Goal: Task Accomplishment & Management: Use online tool/utility

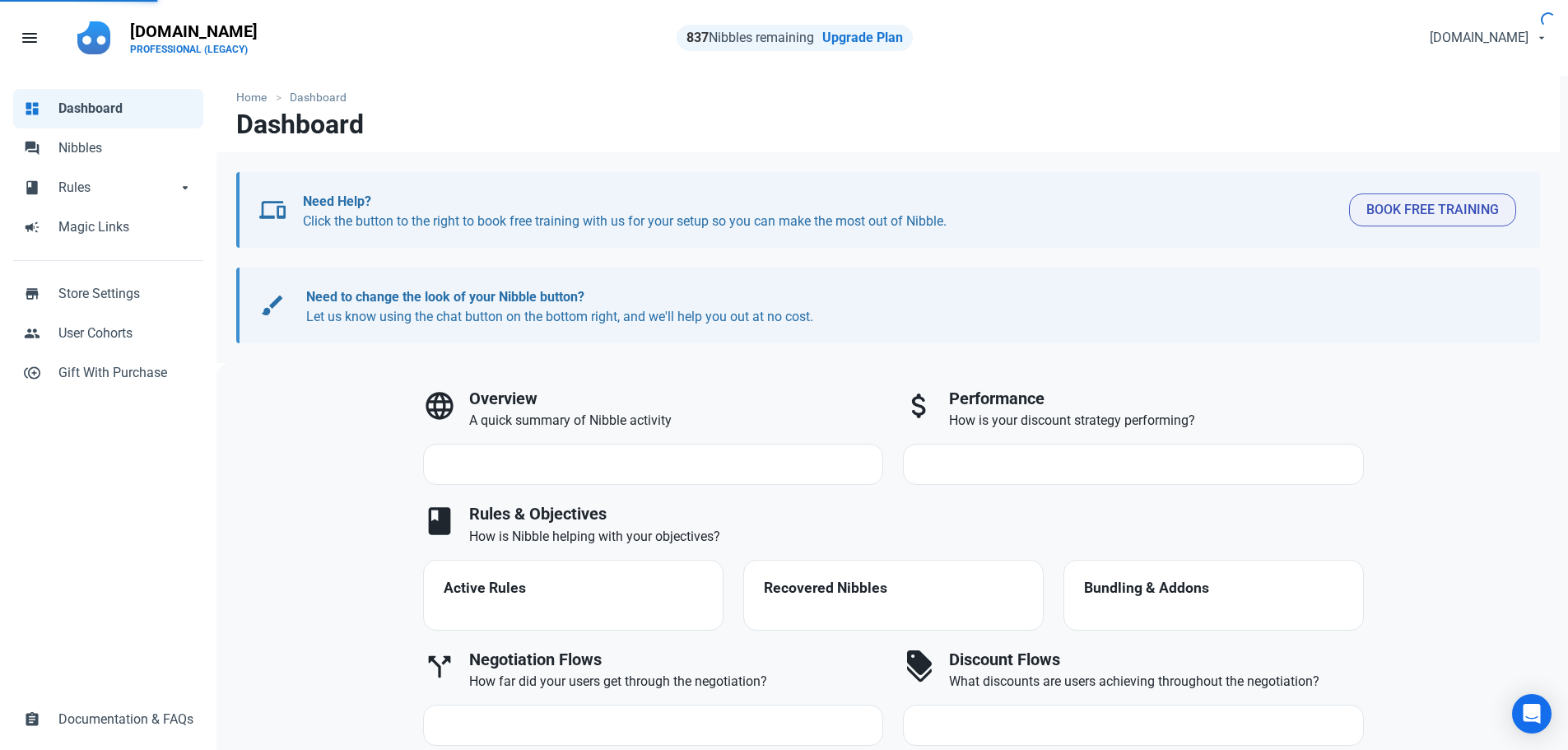
select select "7d"
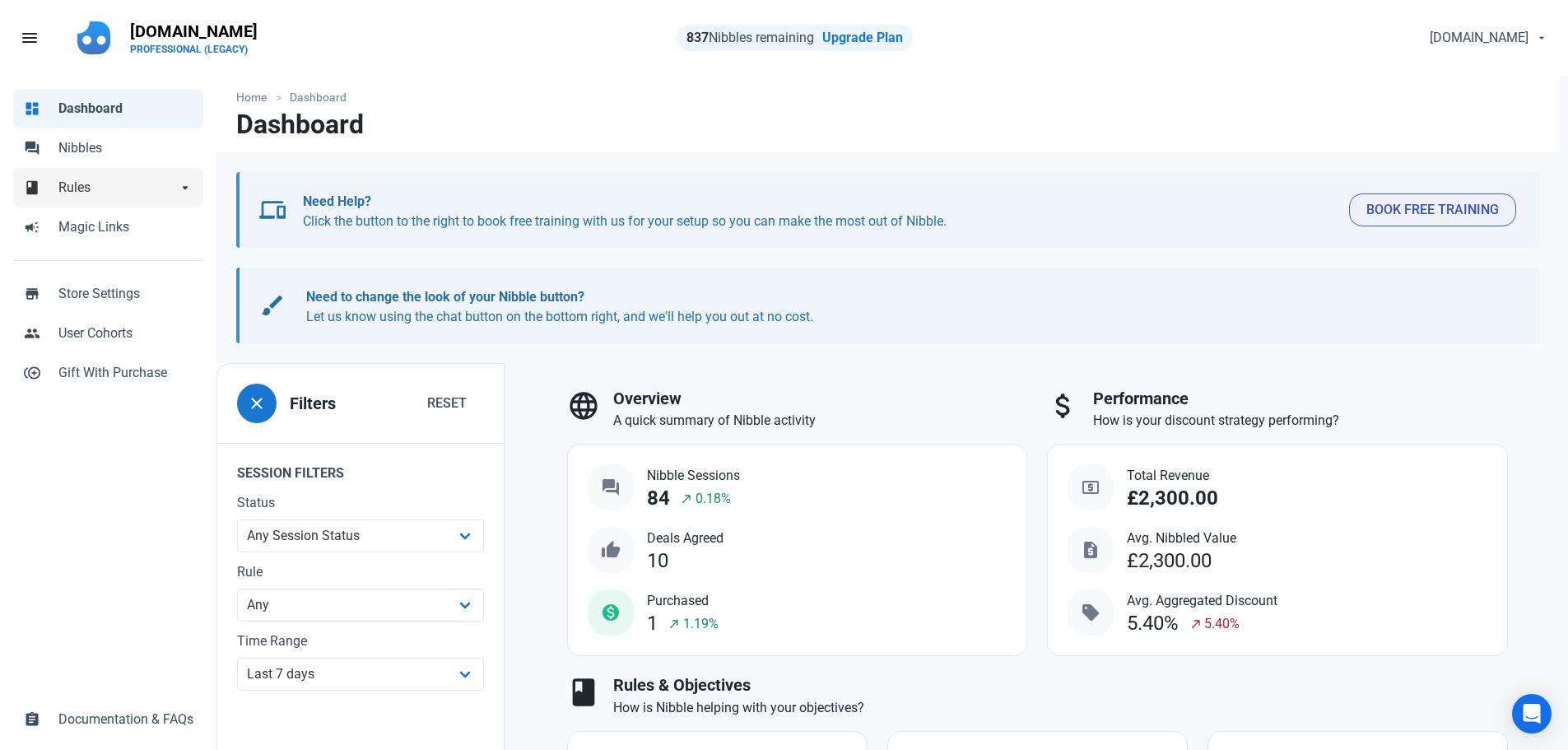
click at [93, 186] on span "Rules" at bounding box center [118, 187] width 118 height 19
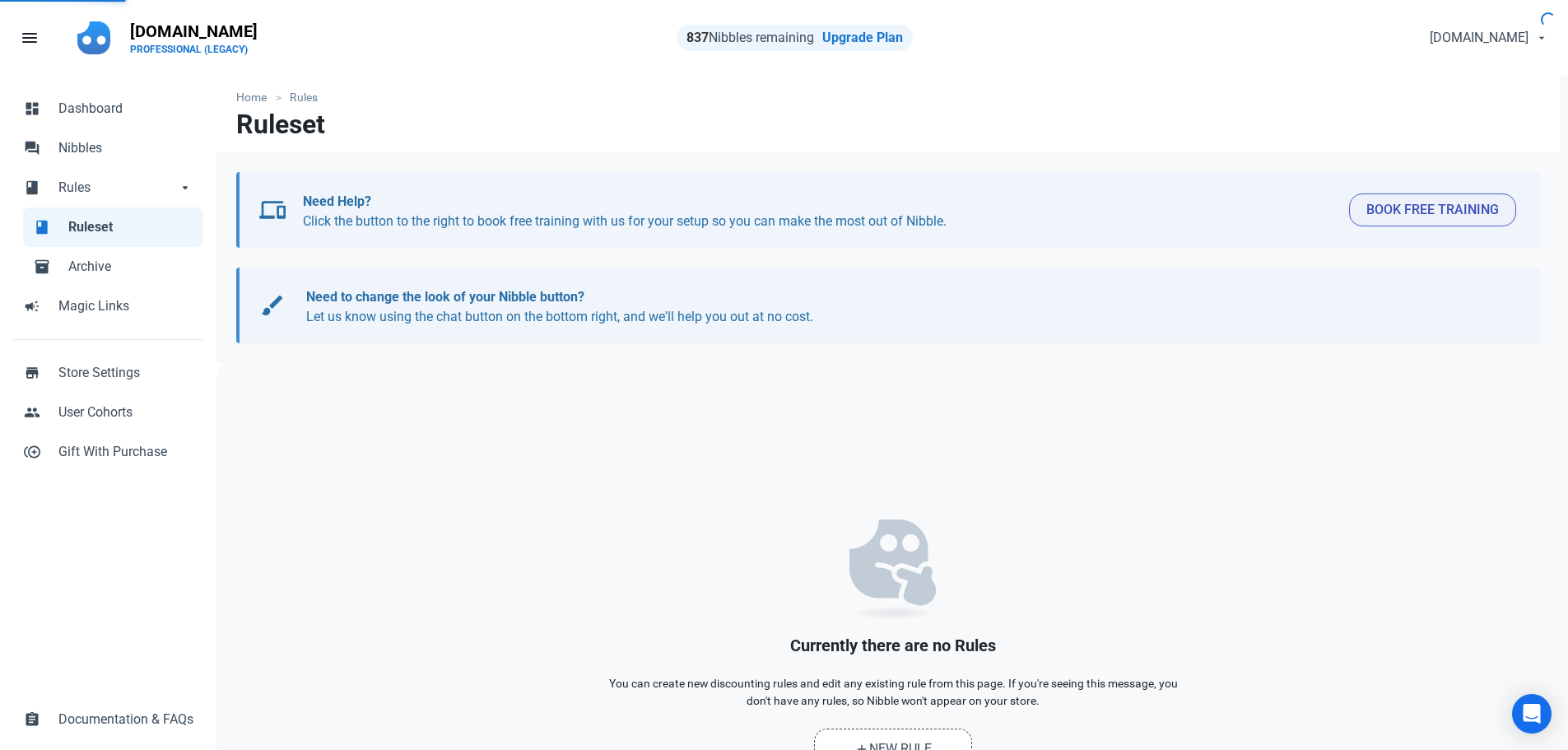
click at [93, 186] on span "Rules" at bounding box center [118, 187] width 118 height 19
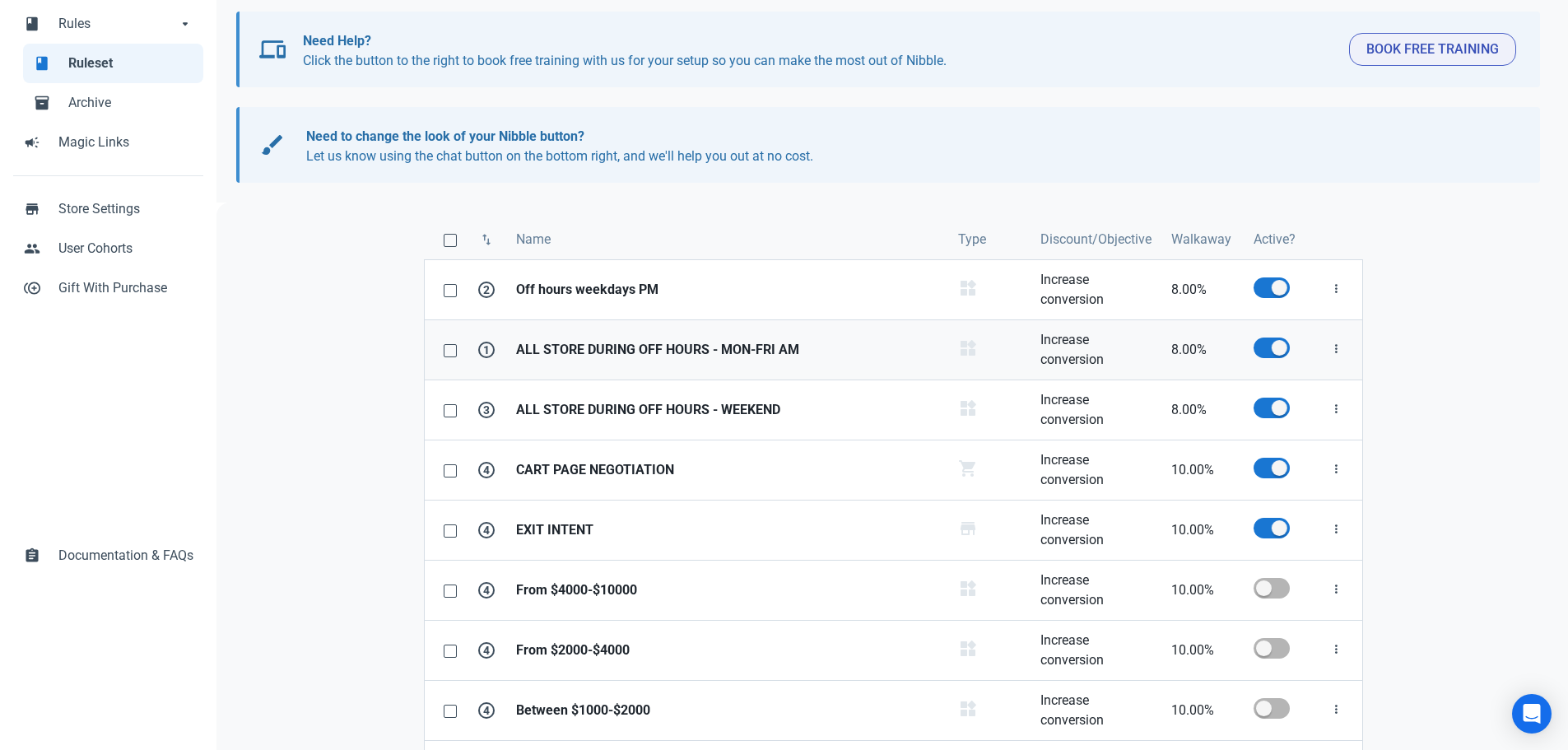
scroll to position [165, 0]
click at [96, 95] on span "Archive" at bounding box center [131, 102] width 125 height 19
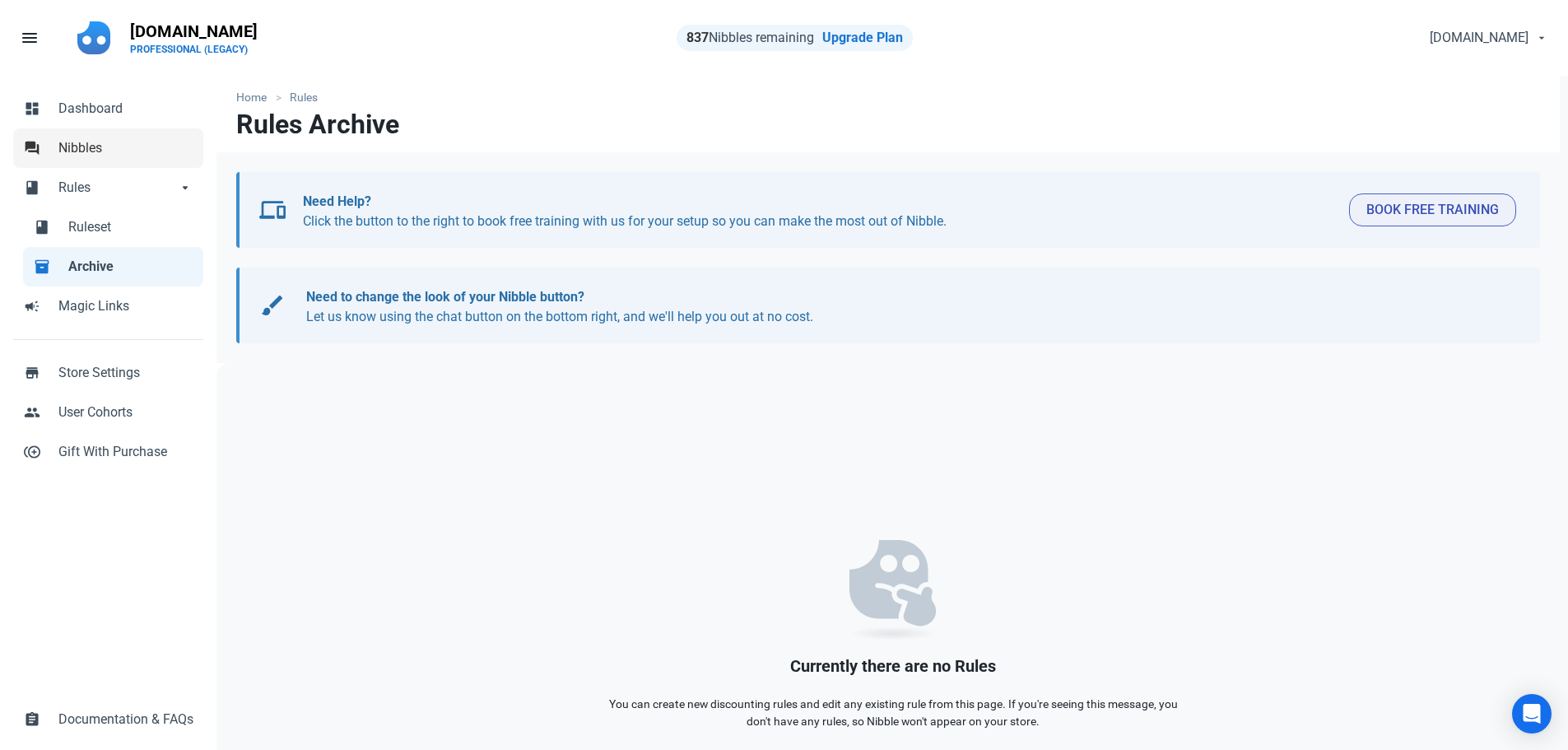
click at [114, 144] on span "Nibbles" at bounding box center [126, 147] width 135 height 19
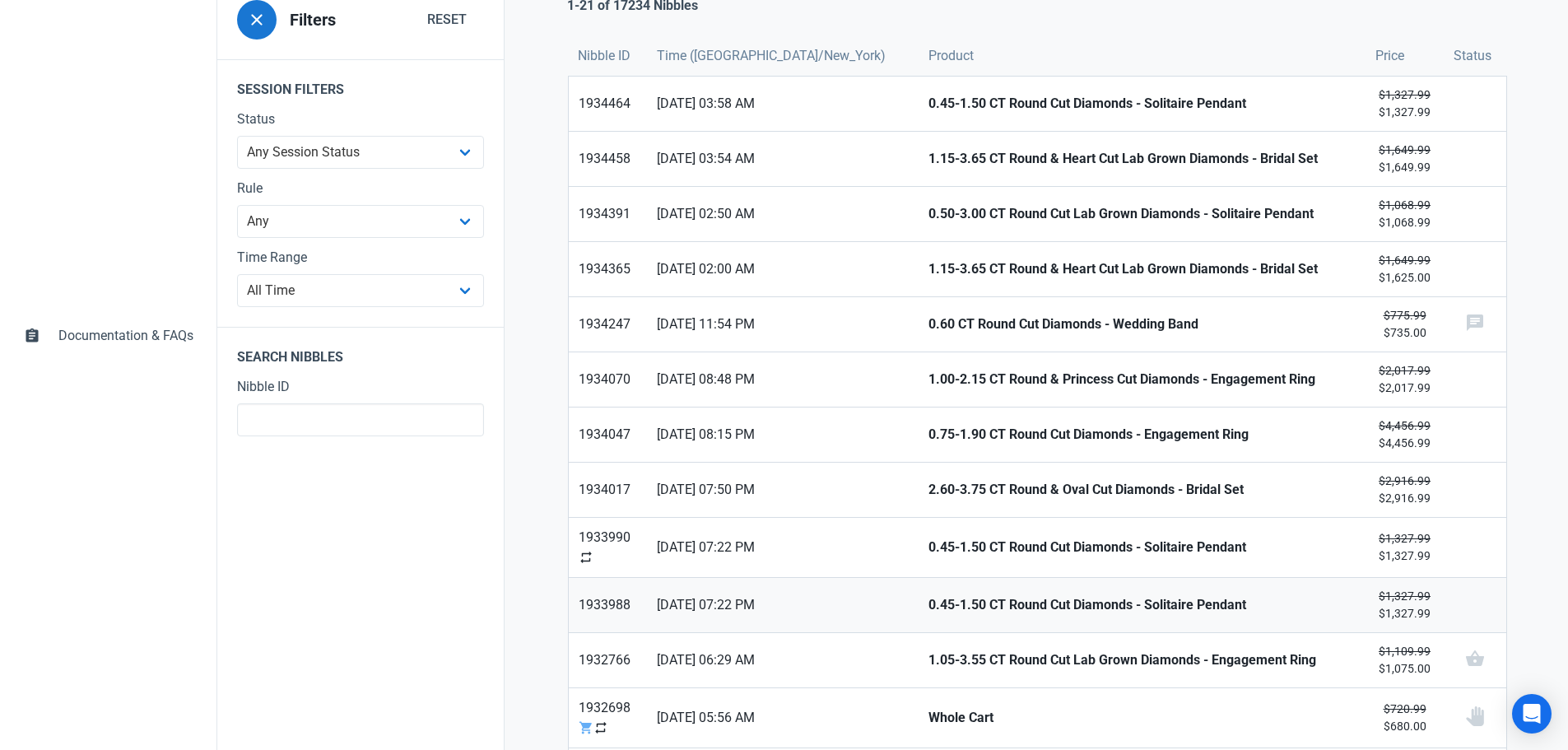
scroll to position [412, 0]
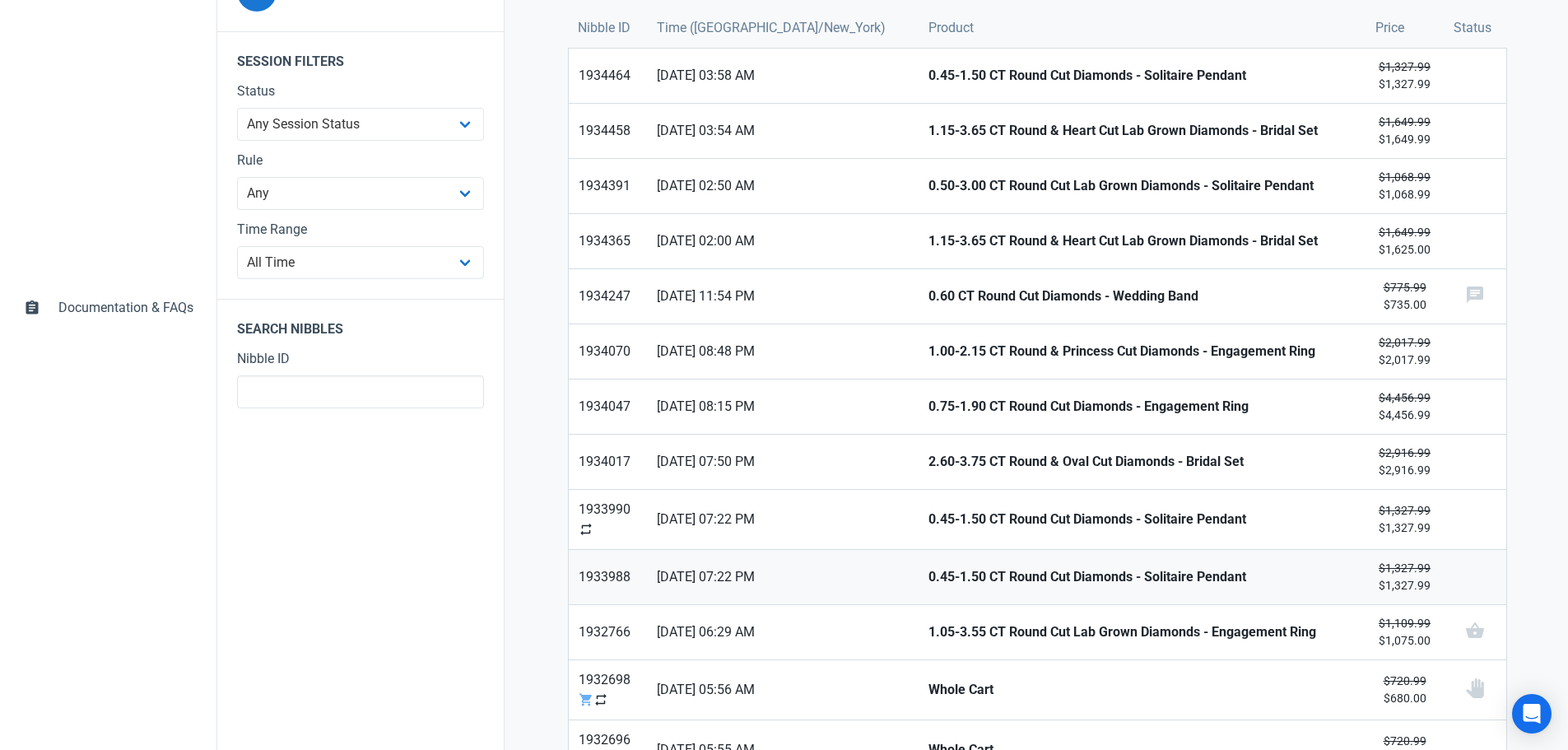
click at [1388, 574] on s "$1,327.99" at bounding box center [1405, 569] width 52 height 13
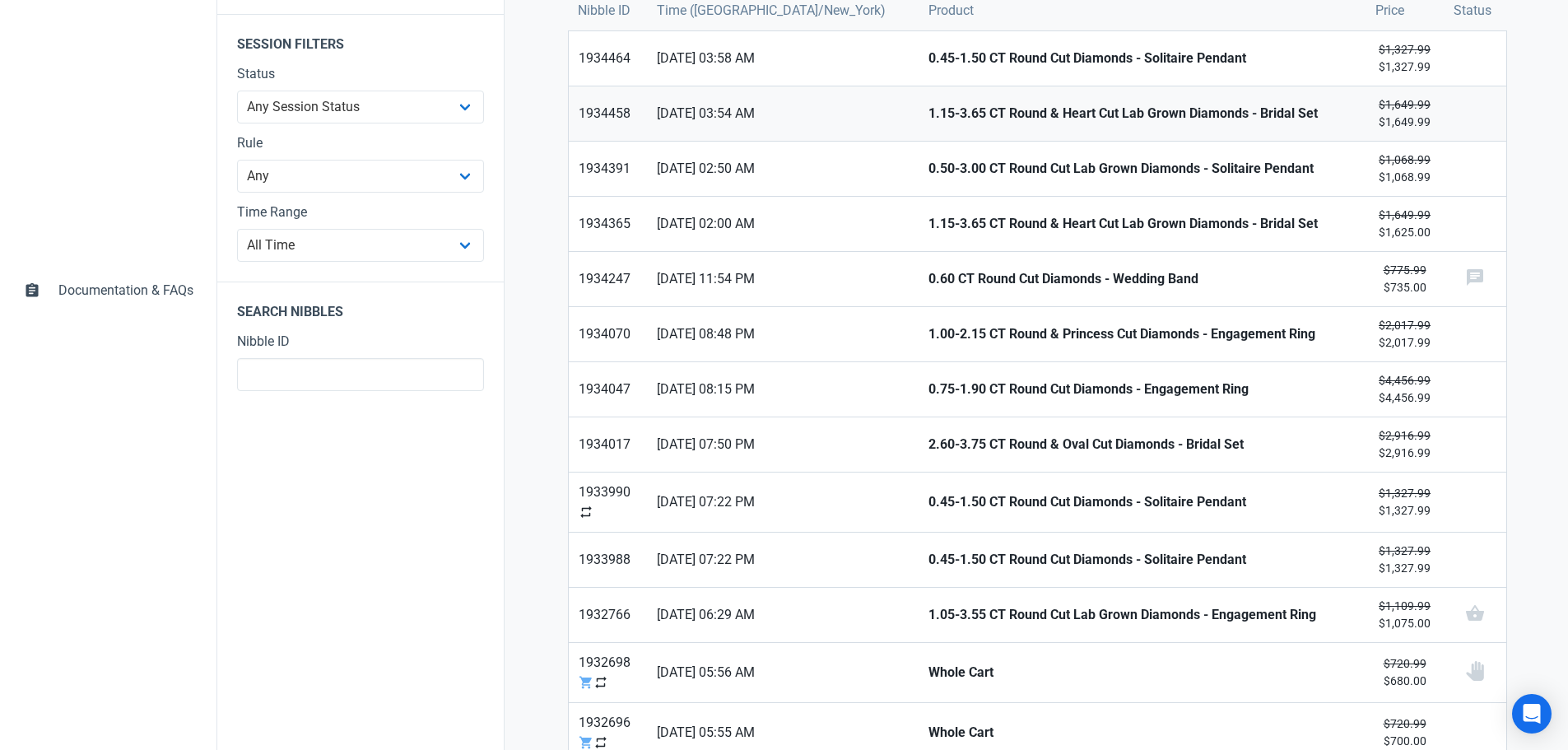
scroll to position [412, 0]
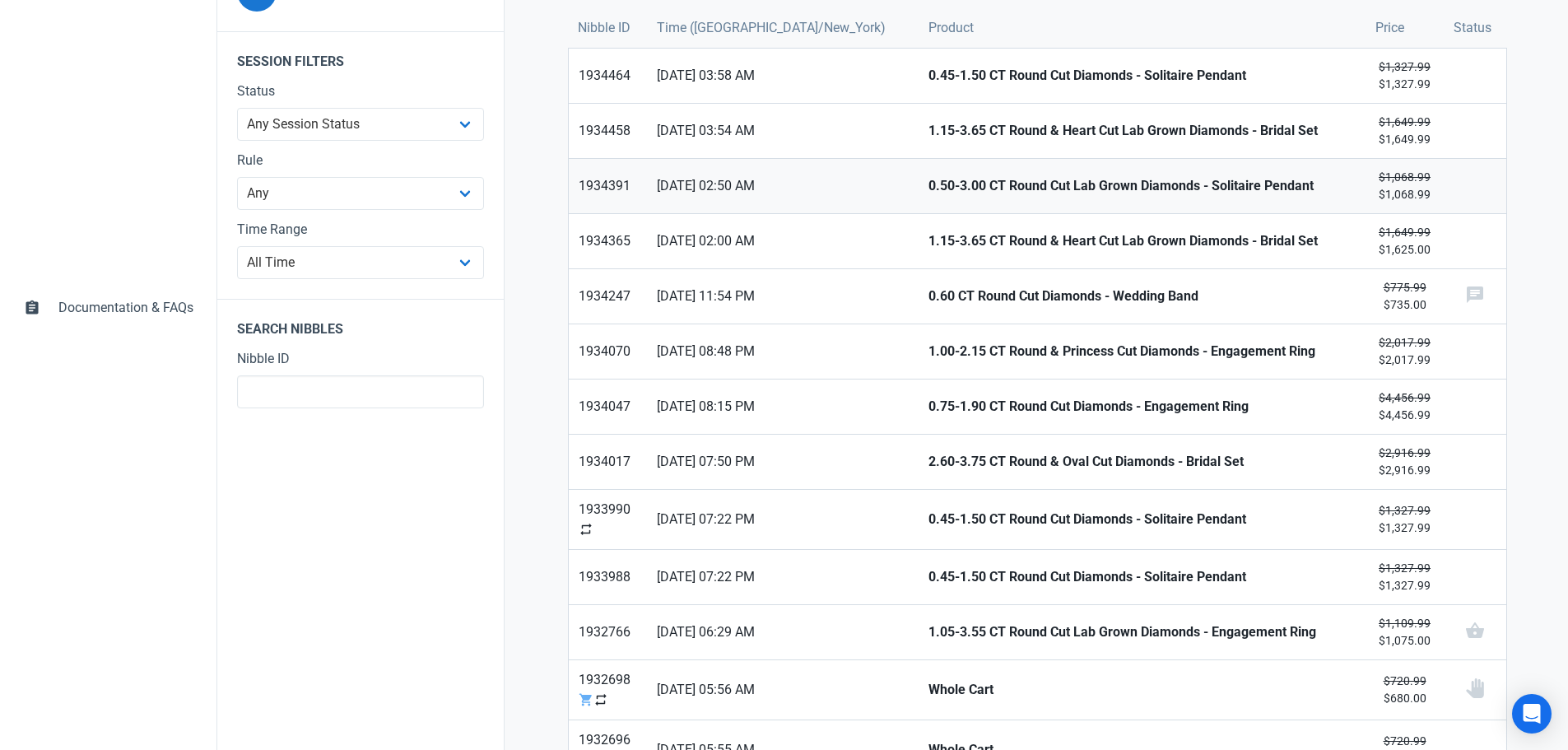
drag, startPoint x: 1390, startPoint y: 194, endPoint x: 1390, endPoint y: 173, distance: 21.0
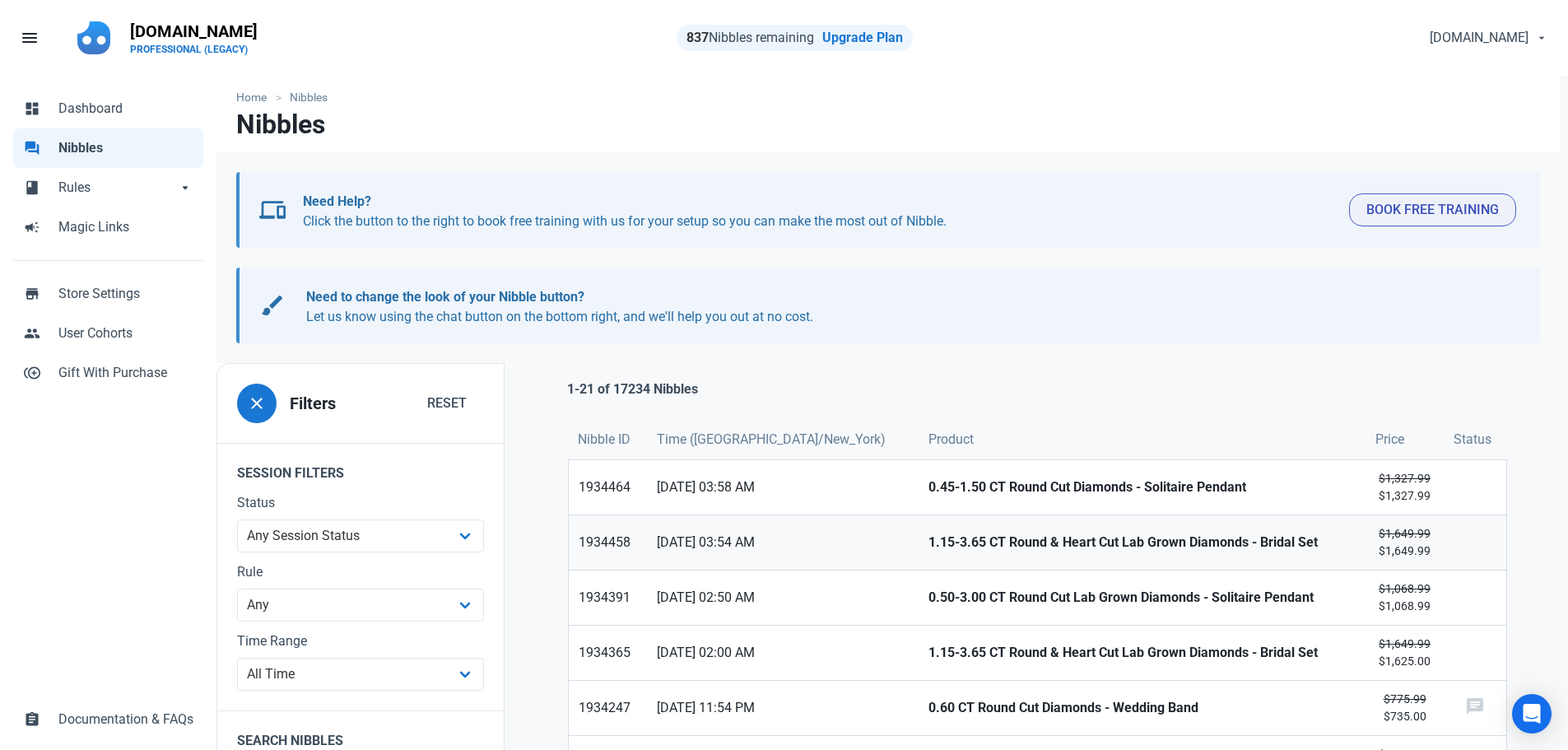
scroll to position [82, 0]
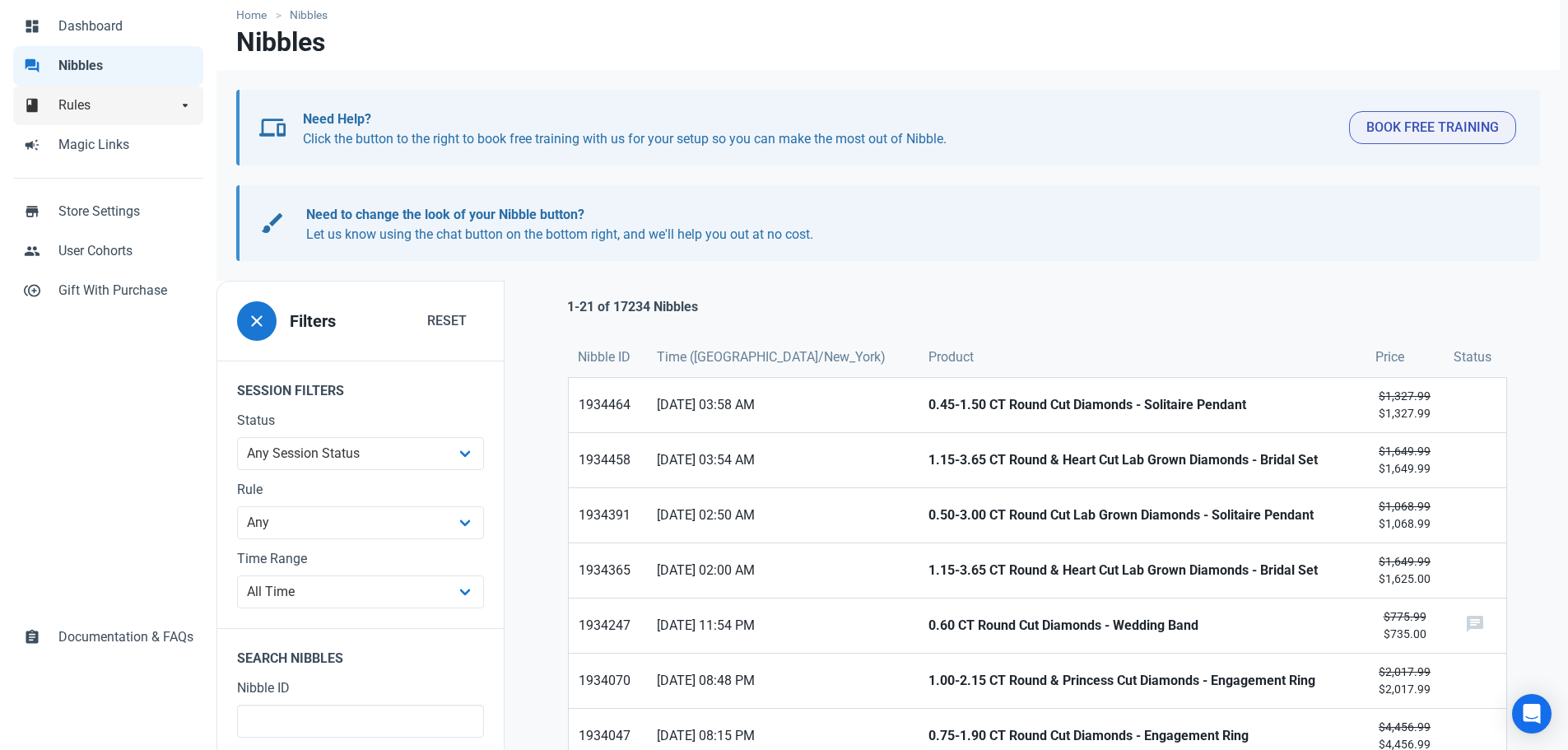
click at [58, 119] on link "book Rules arrow_drop_down" at bounding box center [107, 105] width 190 height 40
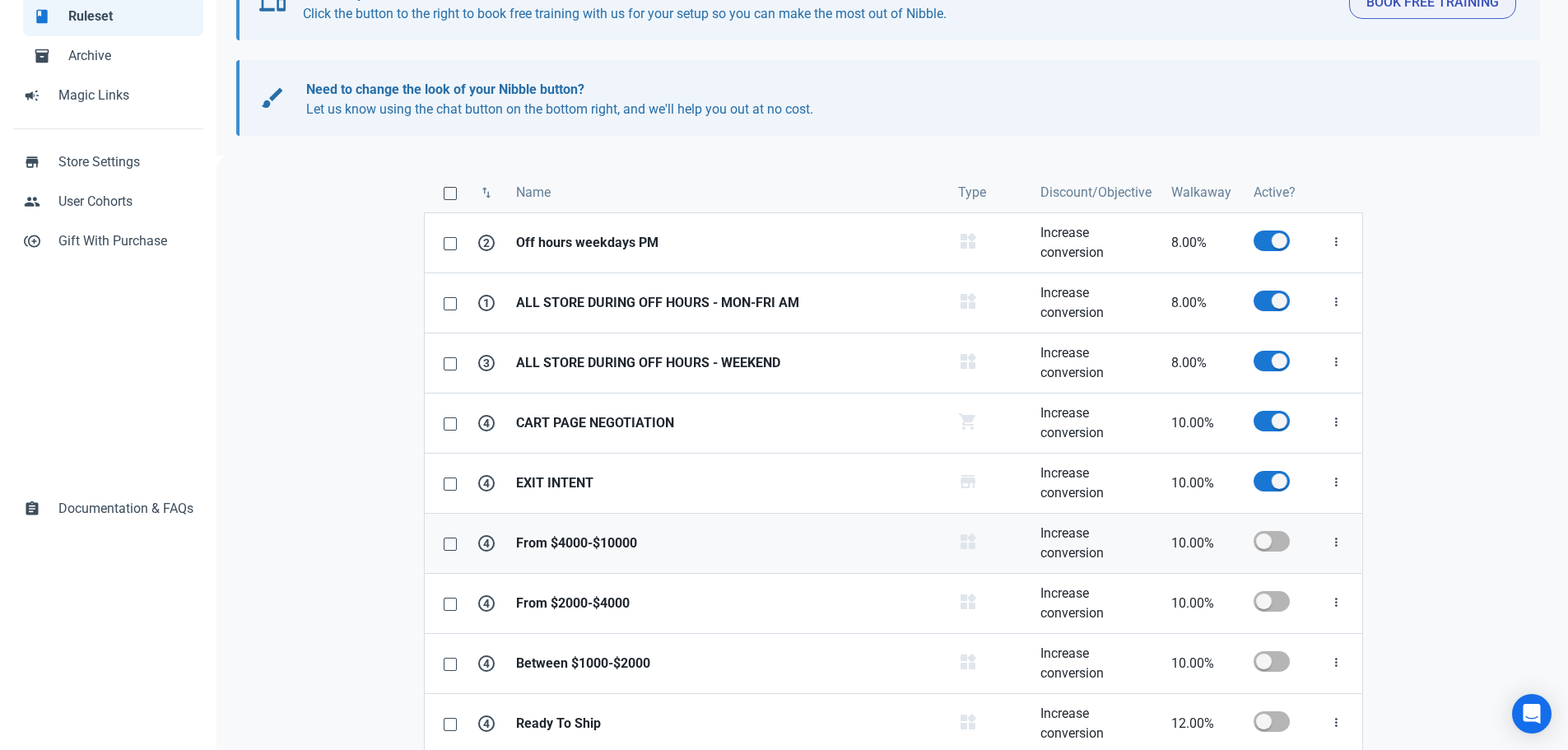
scroll to position [232, 0]
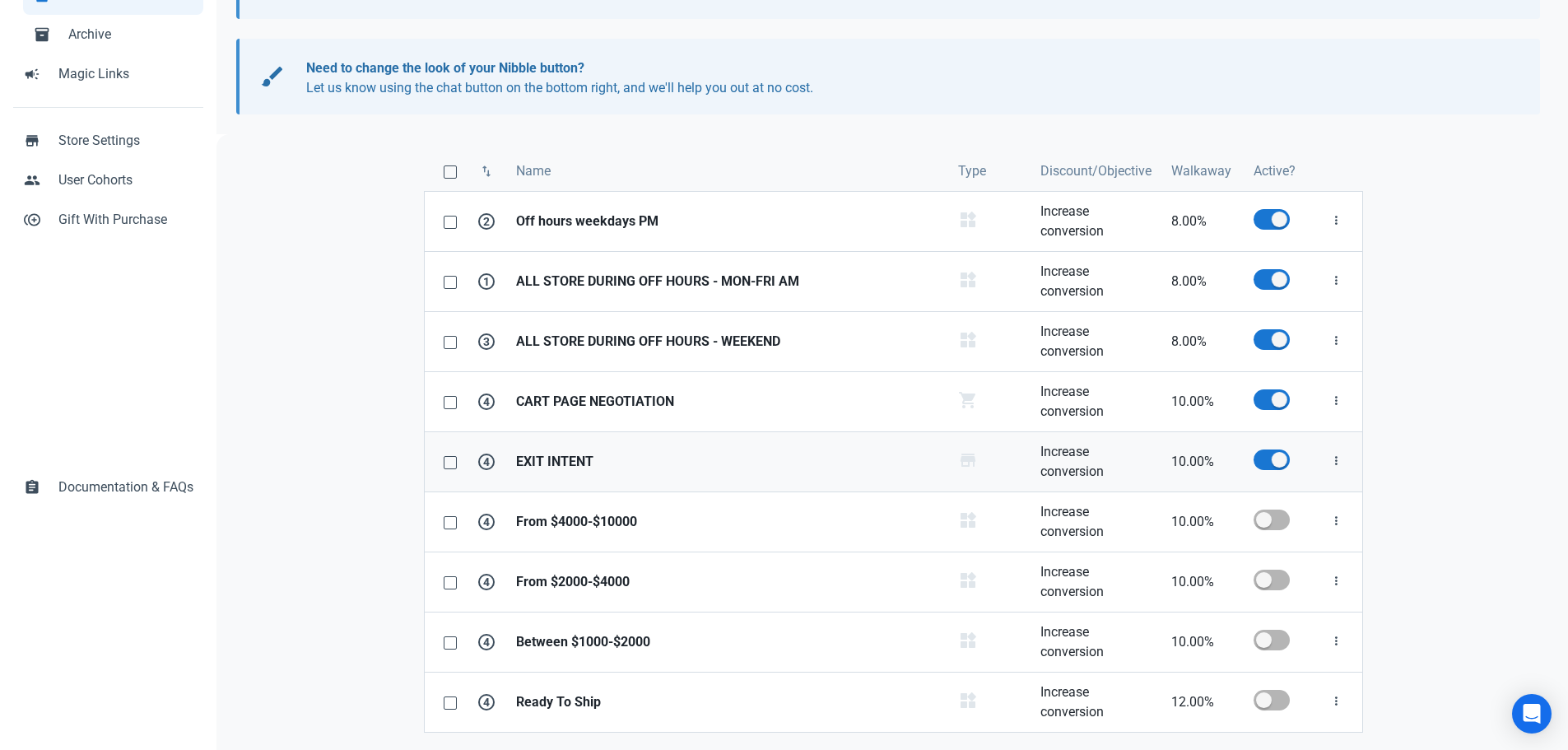
click at [581, 456] on strong "EXIT INTENT" at bounding box center [728, 461] width 422 height 19
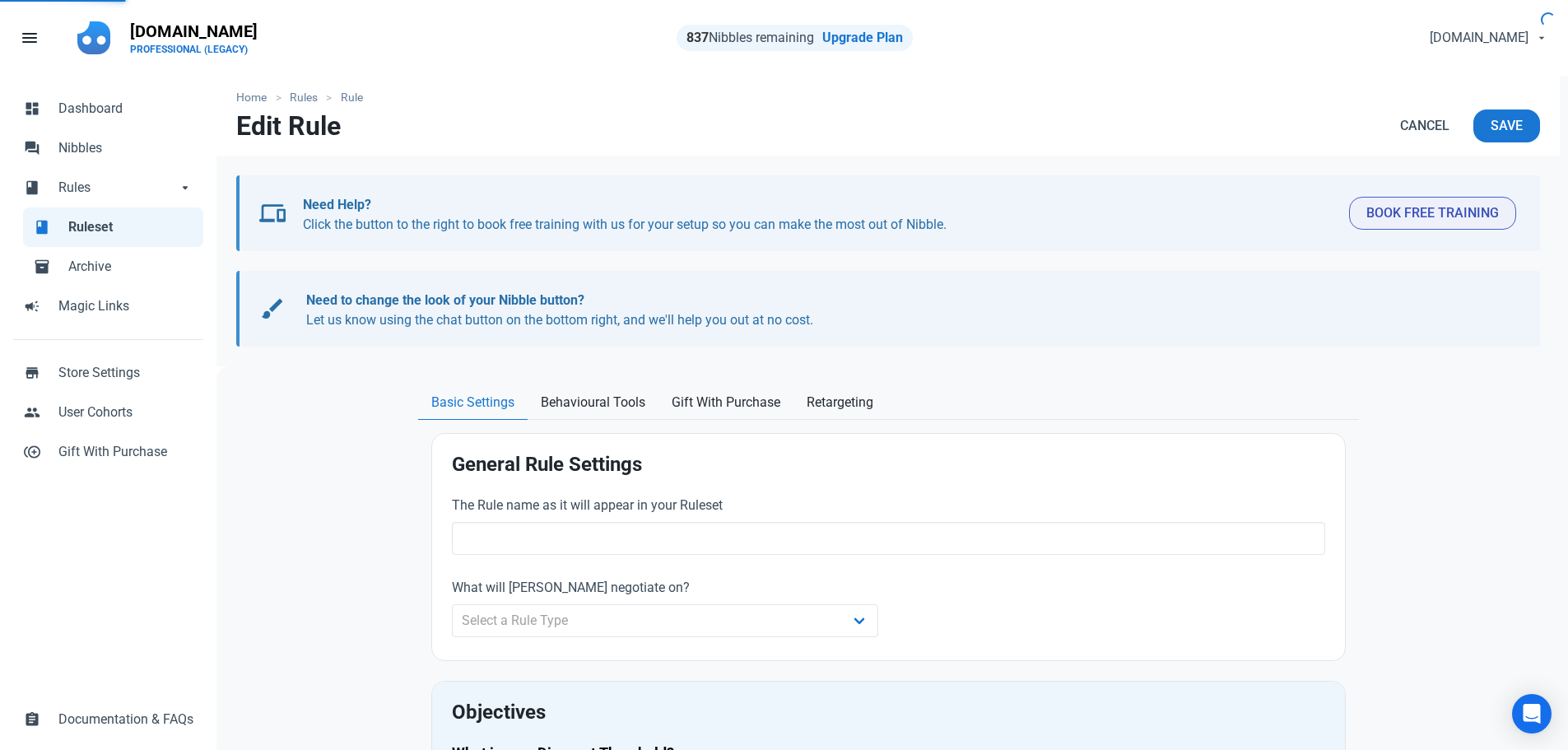
type input "EXIT INTENT"
type input "10.00"
radio input "true"
radio input "false"
radio input "true"
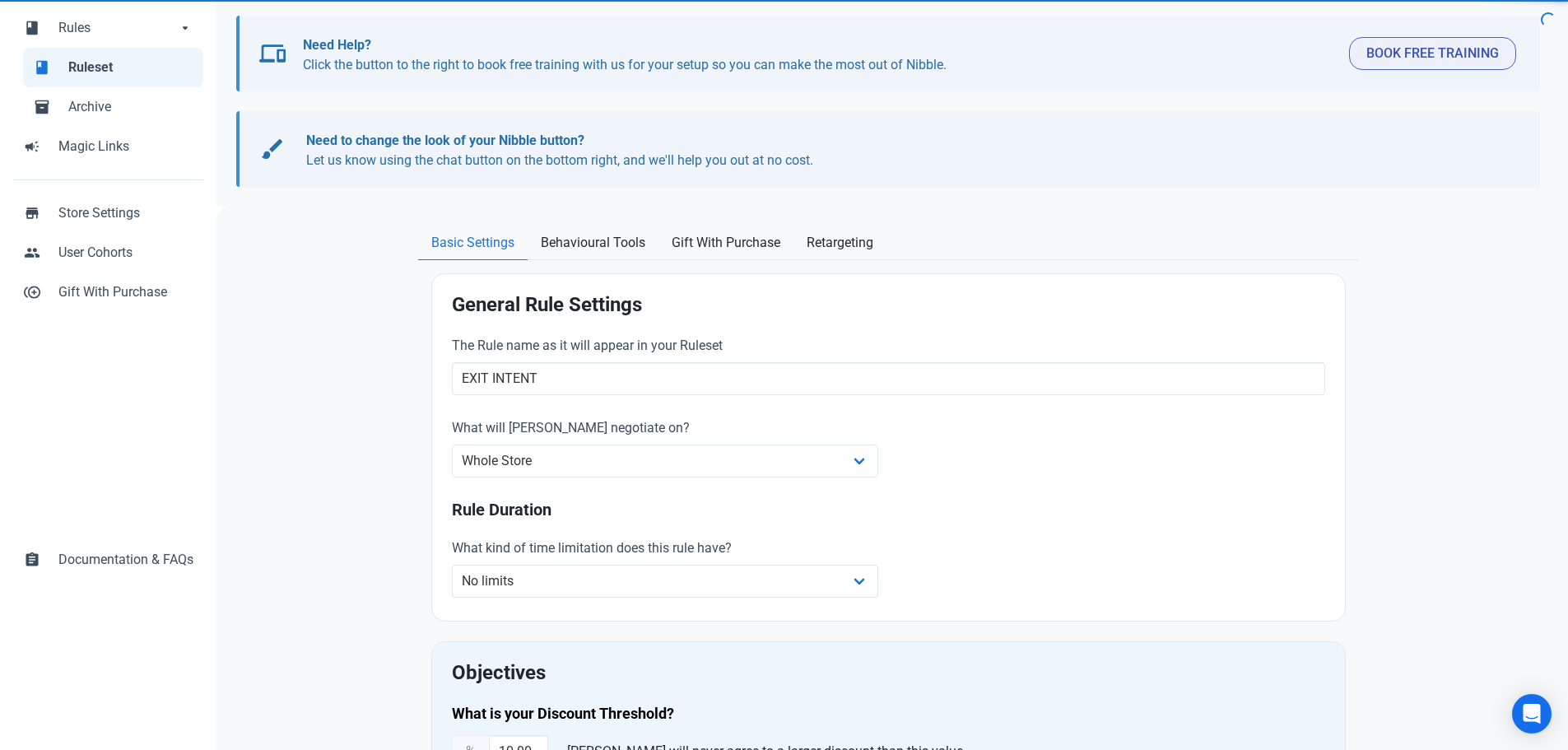
scroll to position [330, 0]
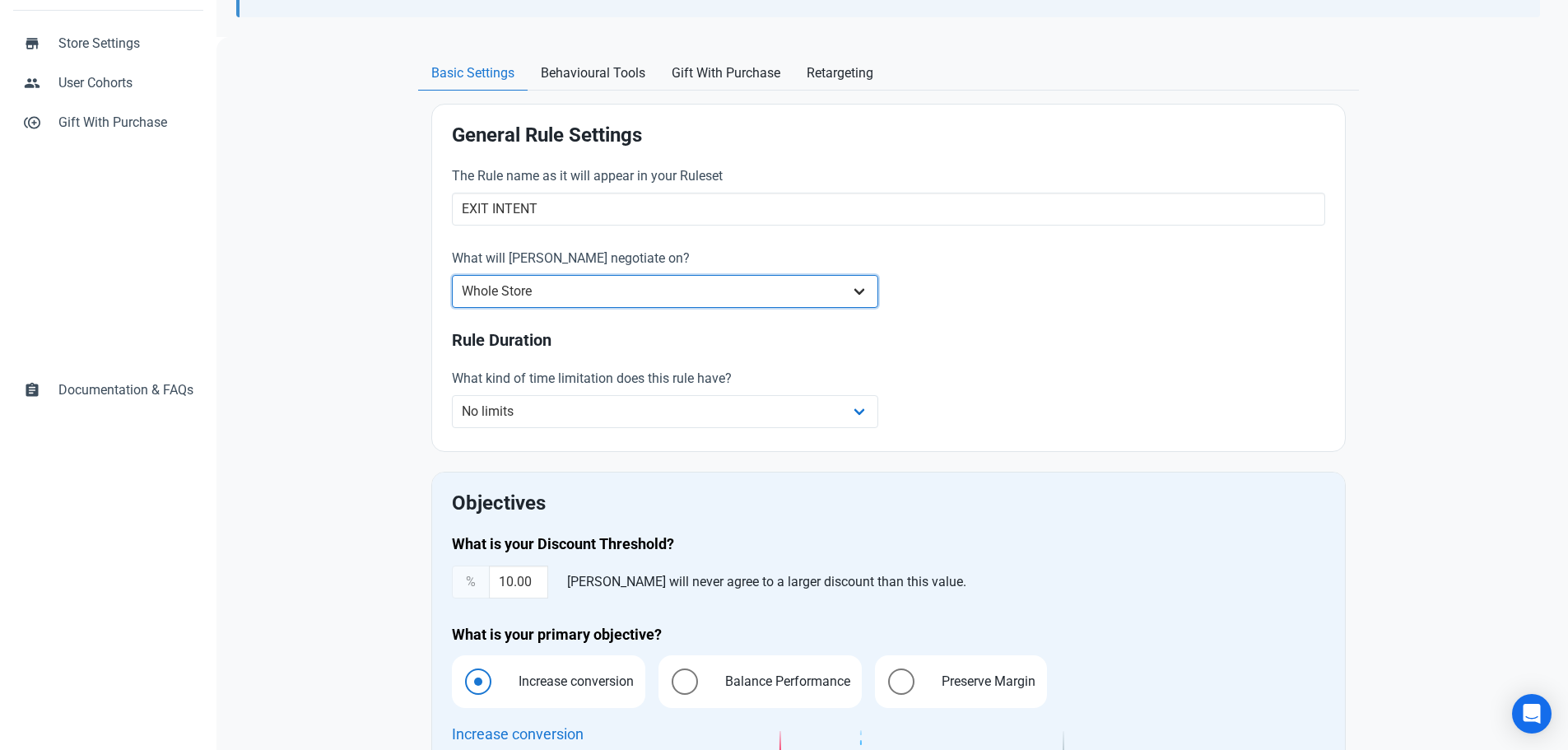
click at [538, 295] on select "Whole Store Individual Products Product Categories Cart" at bounding box center [666, 292] width 428 height 33
click at [452, 275] on select "Whole Store Individual Products Product Categories Cart" at bounding box center [666, 292] width 428 height 33
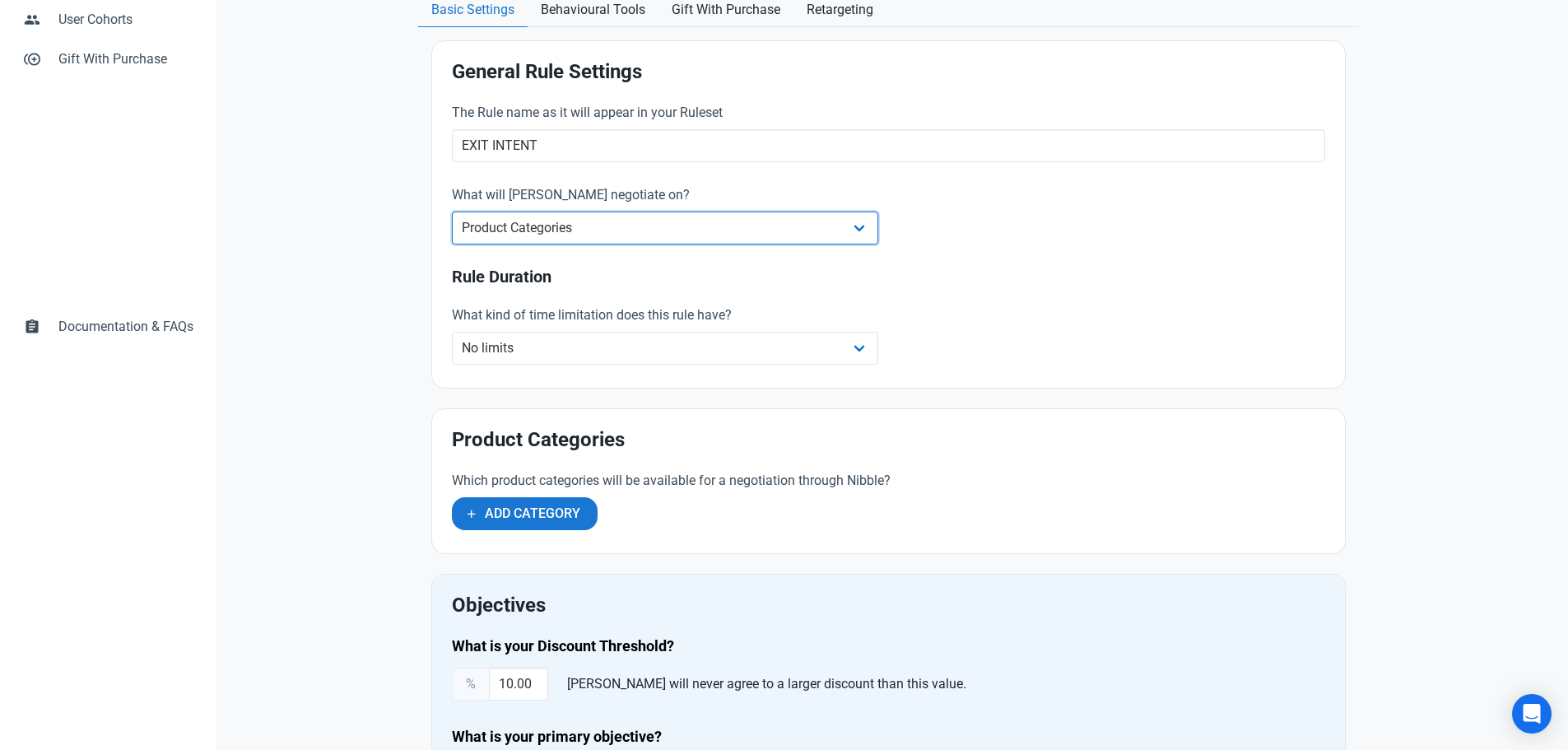
scroll to position [412, 0]
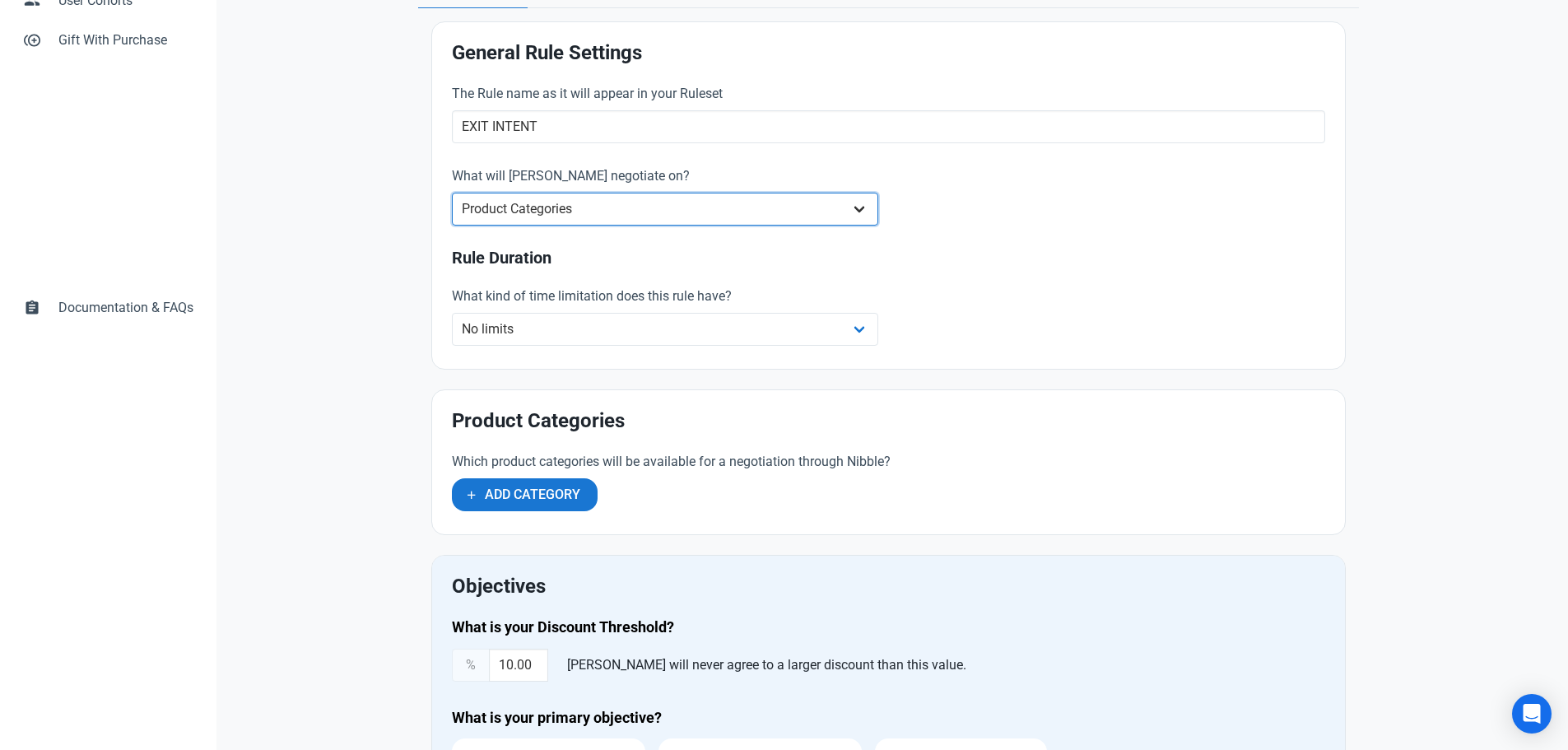
click at [559, 213] on select "Whole Store Individual Products Product Categories Cart" at bounding box center [666, 209] width 428 height 33
select select "retailer"
click at [452, 193] on select "Whole Store Individual Products Product Categories Cart" at bounding box center [666, 209] width 428 height 33
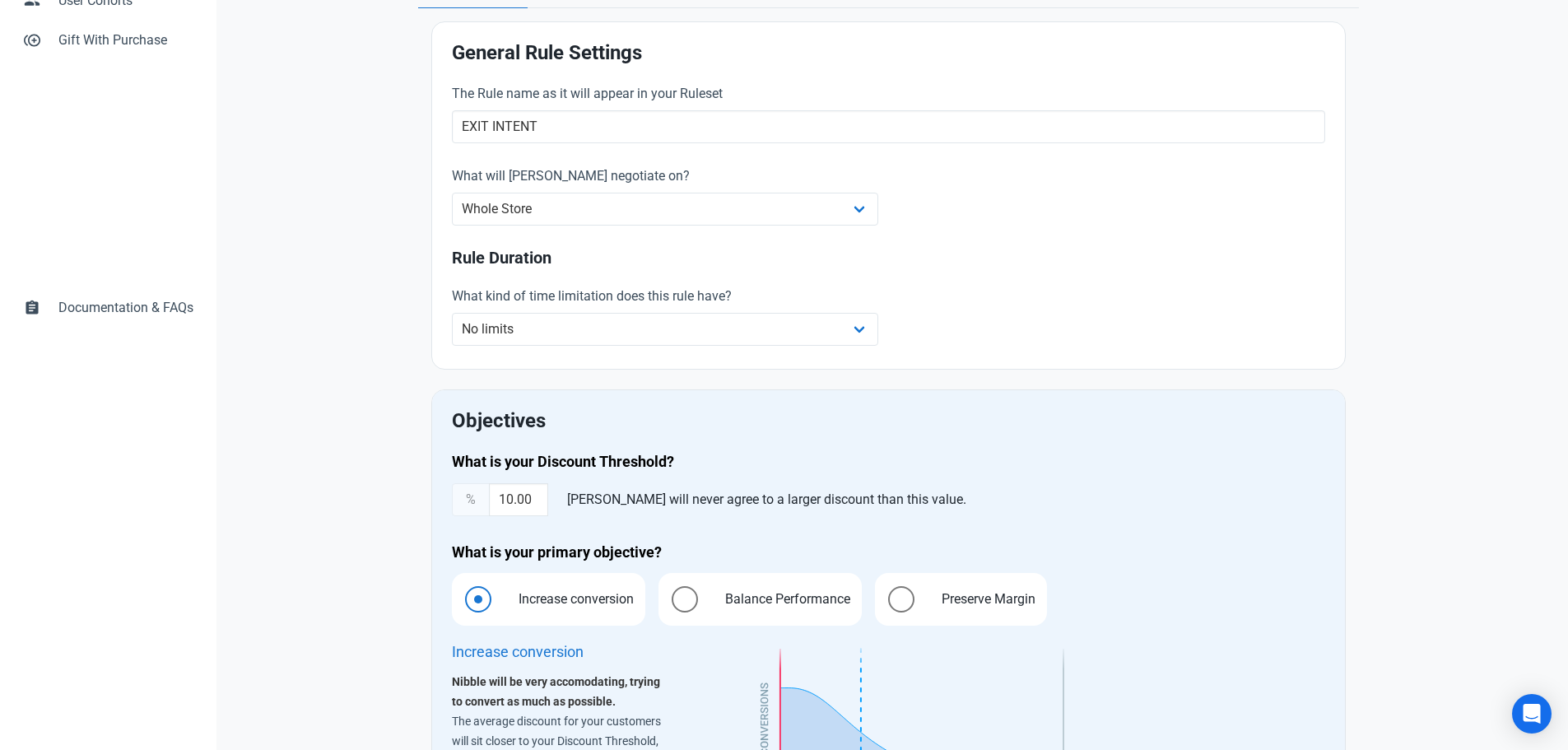
click at [1014, 205] on div "The Rule name as it will appear in your Ruleset EXIT INTENT What will Nibble ne…" at bounding box center [889, 217] width 893 height 286
